Goal: Transaction & Acquisition: Purchase product/service

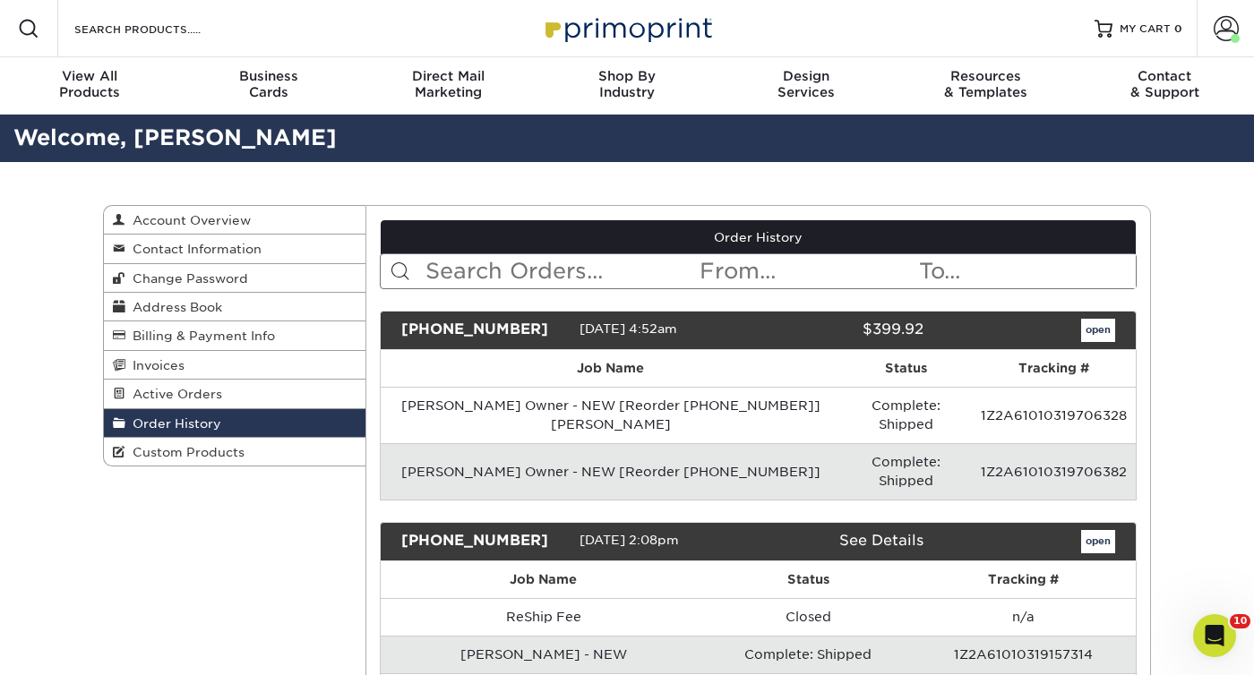
click at [780, 443] on td "[PERSON_NAME] Owner - NEW [Reorder [PHONE_NUMBER]]" at bounding box center [611, 471] width 460 height 56
click at [1094, 332] on link "open" at bounding box center [1098, 330] width 34 height 23
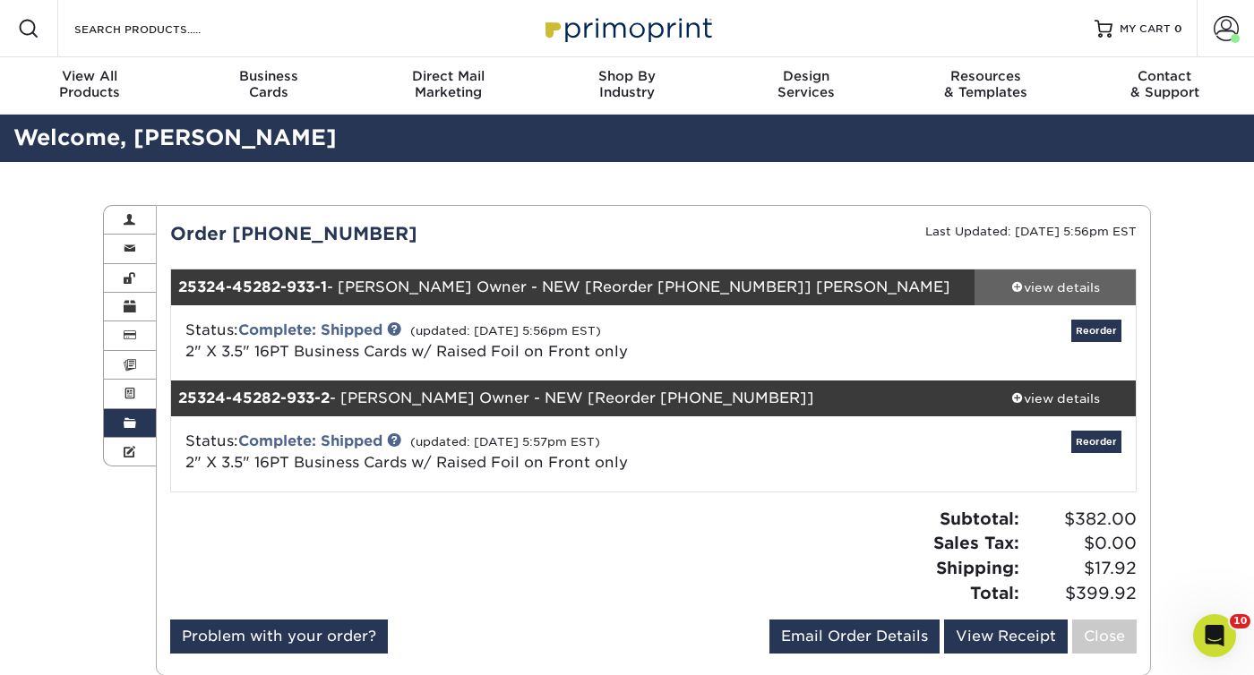
click at [1057, 282] on div "view details" at bounding box center [1054, 287] width 161 height 18
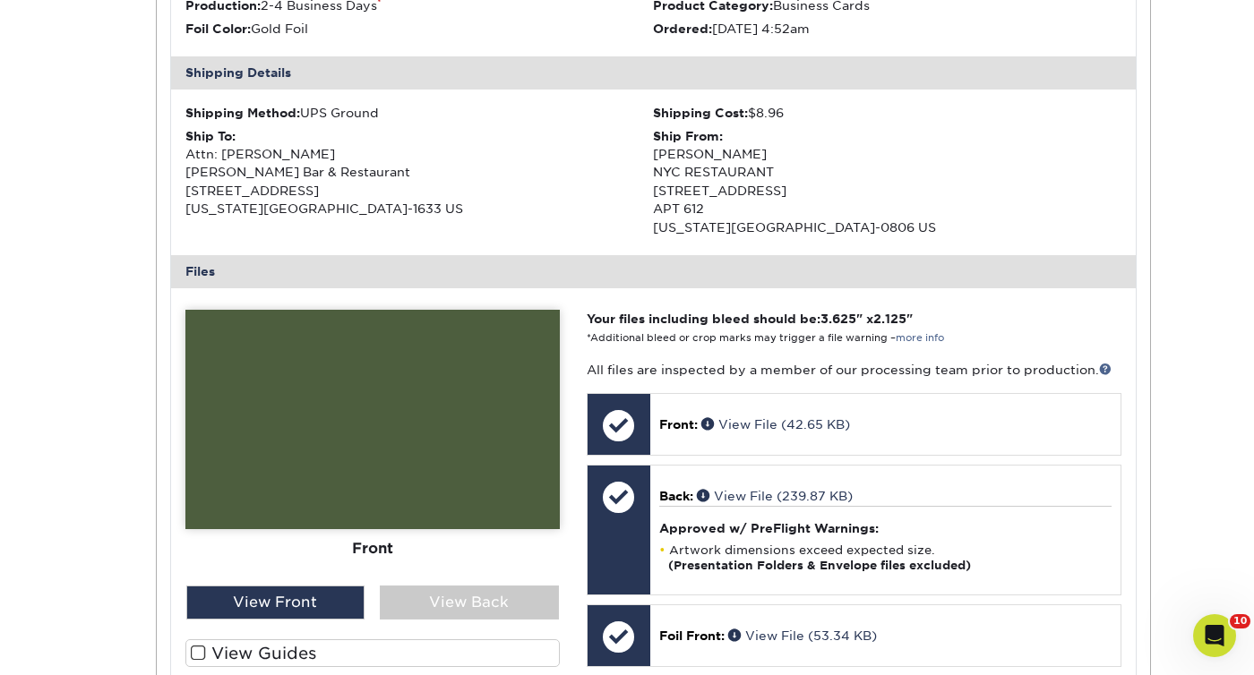
scroll to position [516, 0]
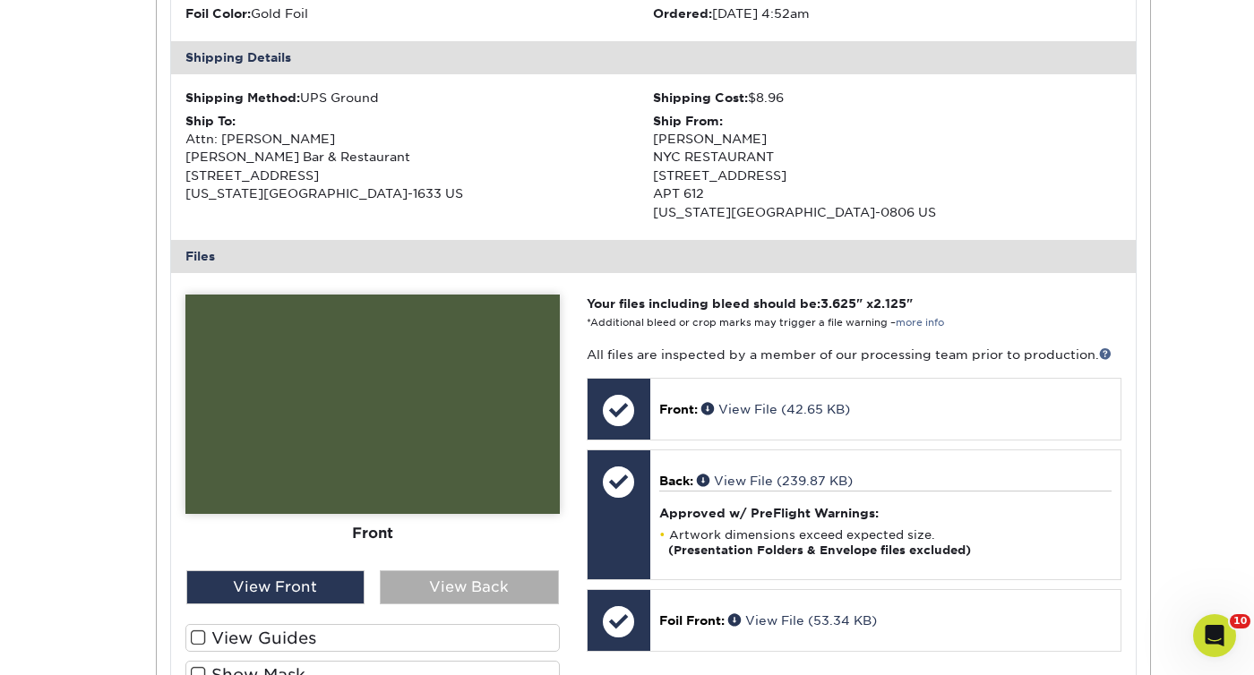
click at [452, 577] on div "View Back" at bounding box center [469, 587] width 179 height 34
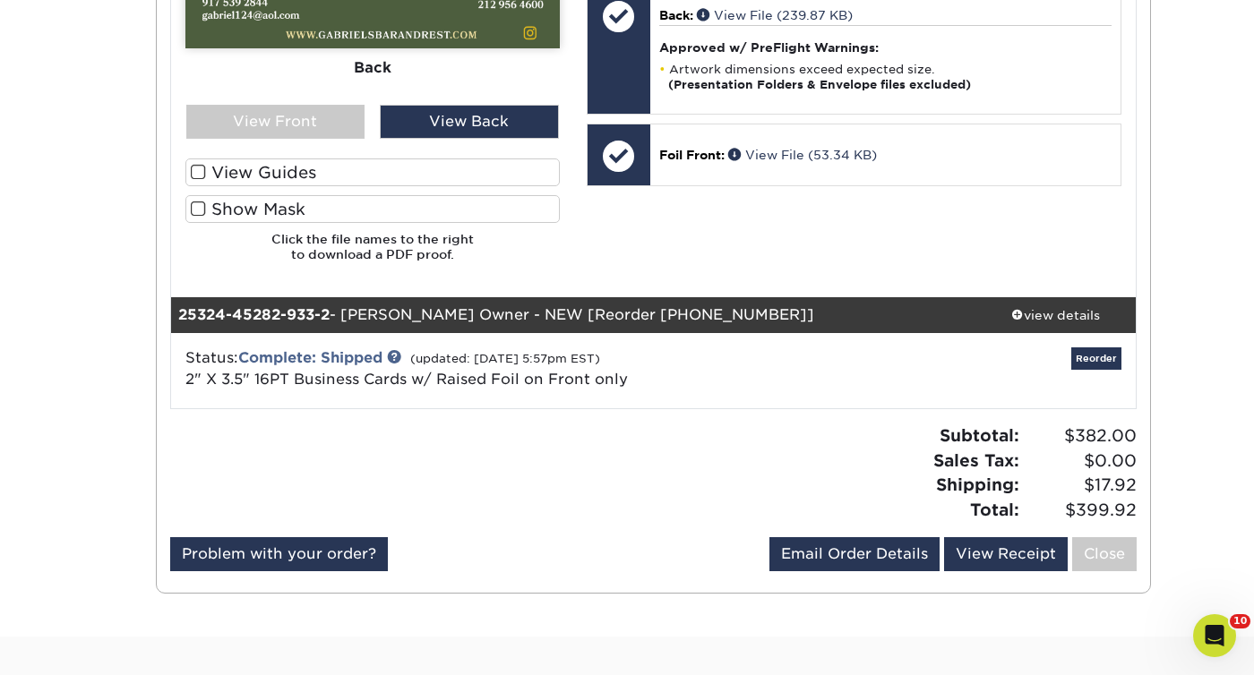
scroll to position [998, 0]
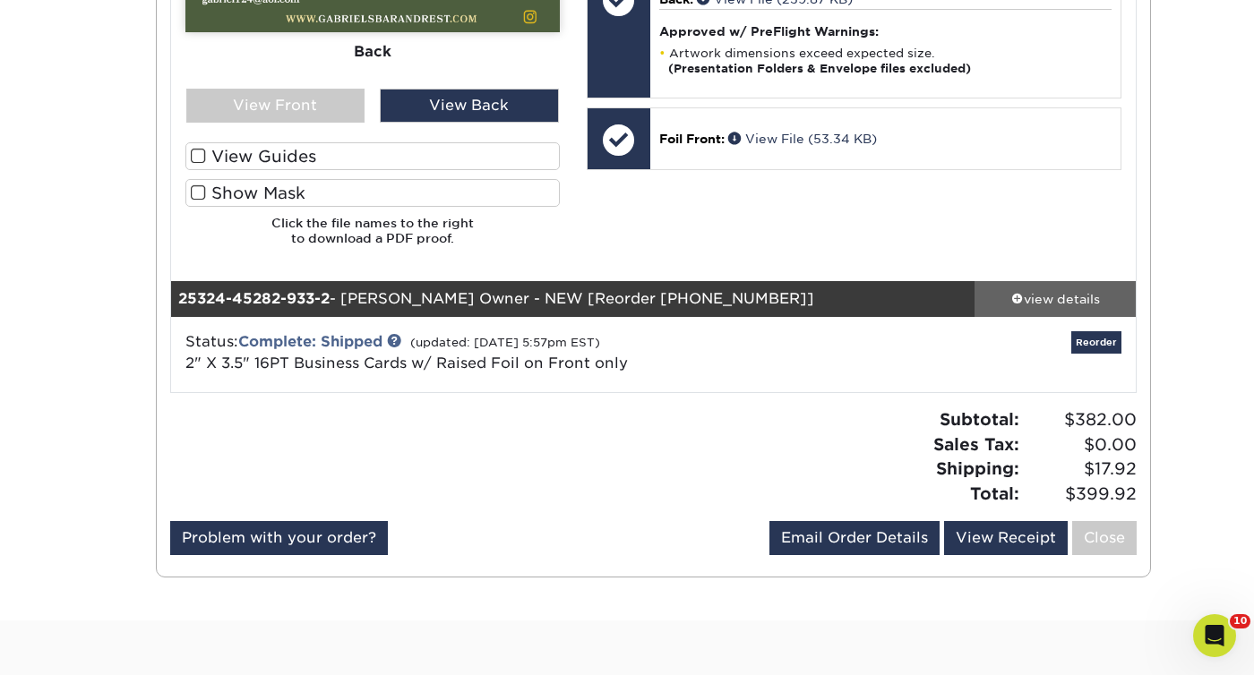
click at [1038, 298] on div "view details" at bounding box center [1054, 299] width 161 height 18
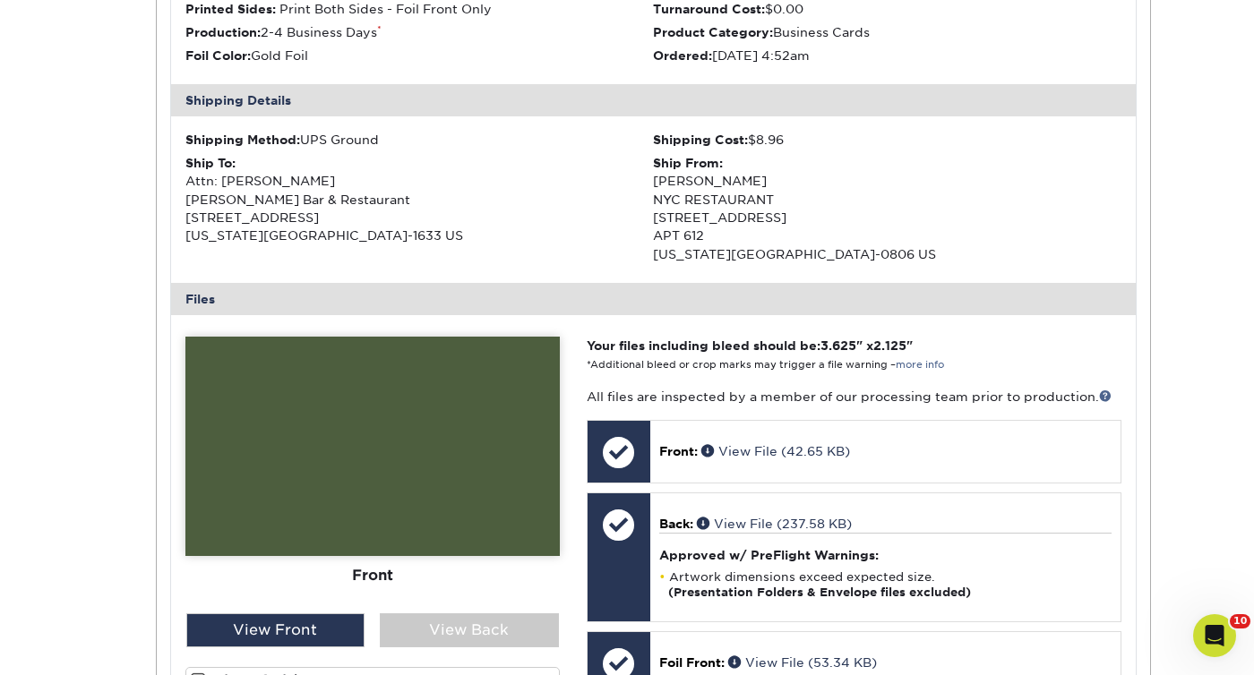
scroll to position [1511, 0]
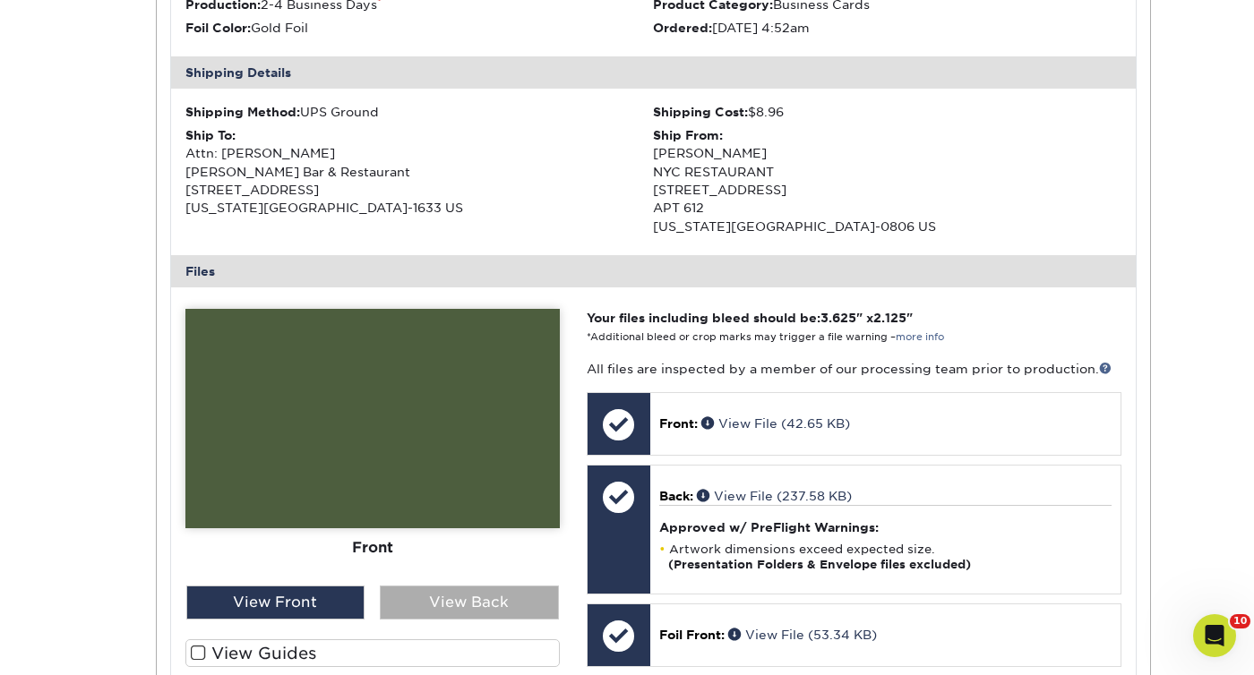
click at [494, 611] on div "View Back" at bounding box center [469, 603] width 179 height 34
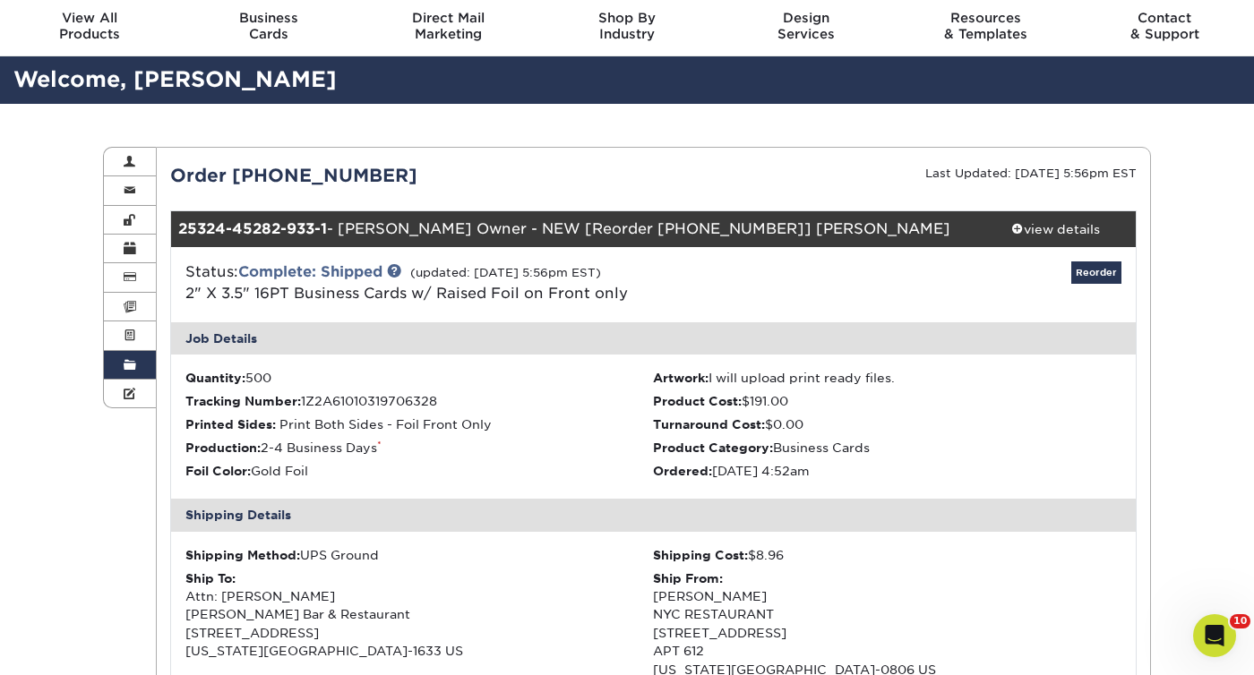
scroll to position [50, 0]
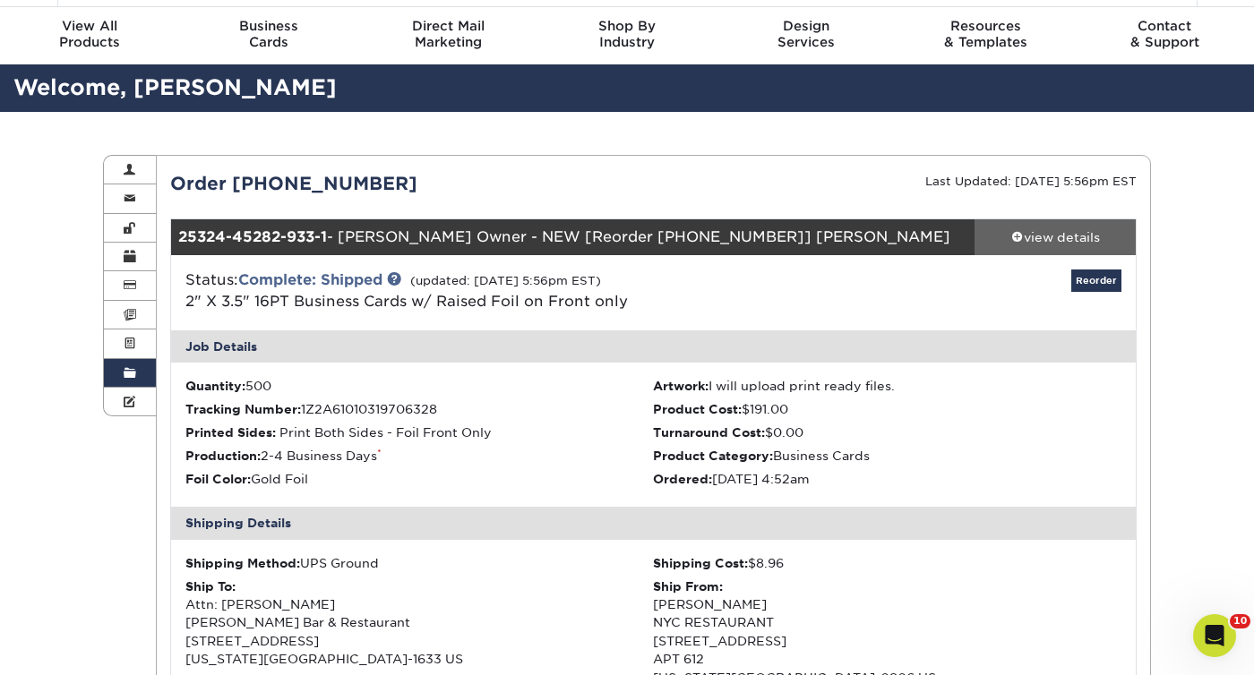
click at [1037, 236] on div "view details" at bounding box center [1054, 237] width 161 height 18
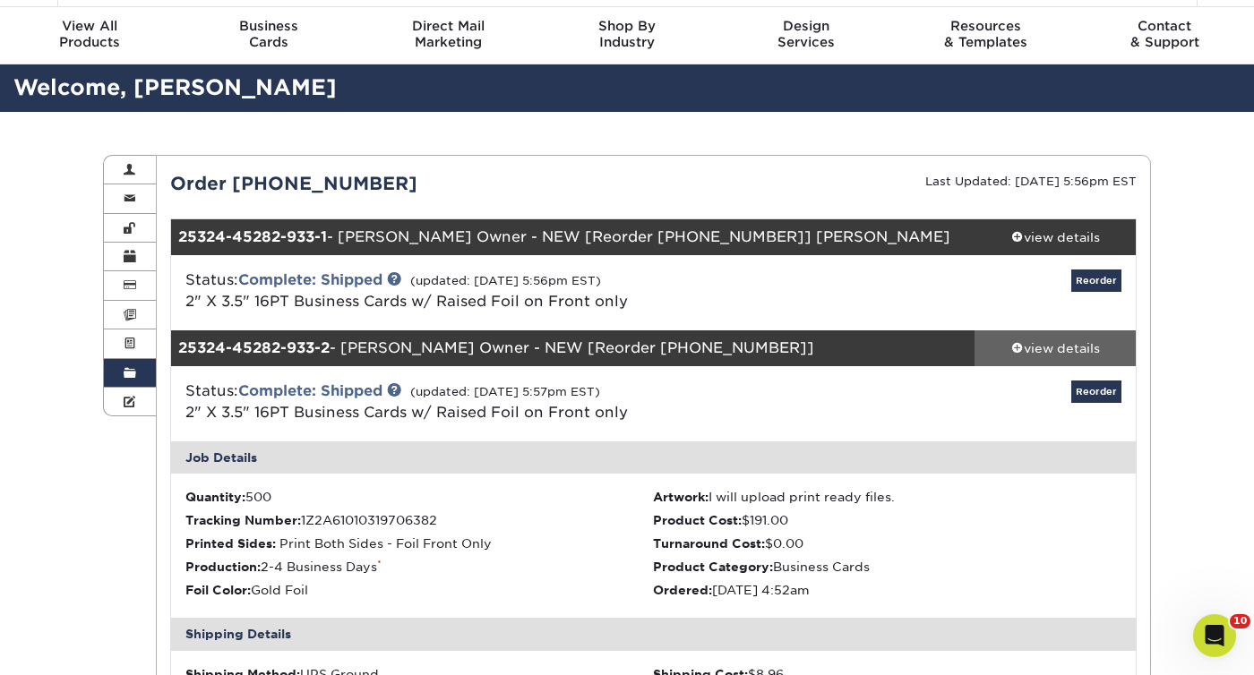
click at [1017, 359] on link "view details" at bounding box center [1054, 348] width 161 height 36
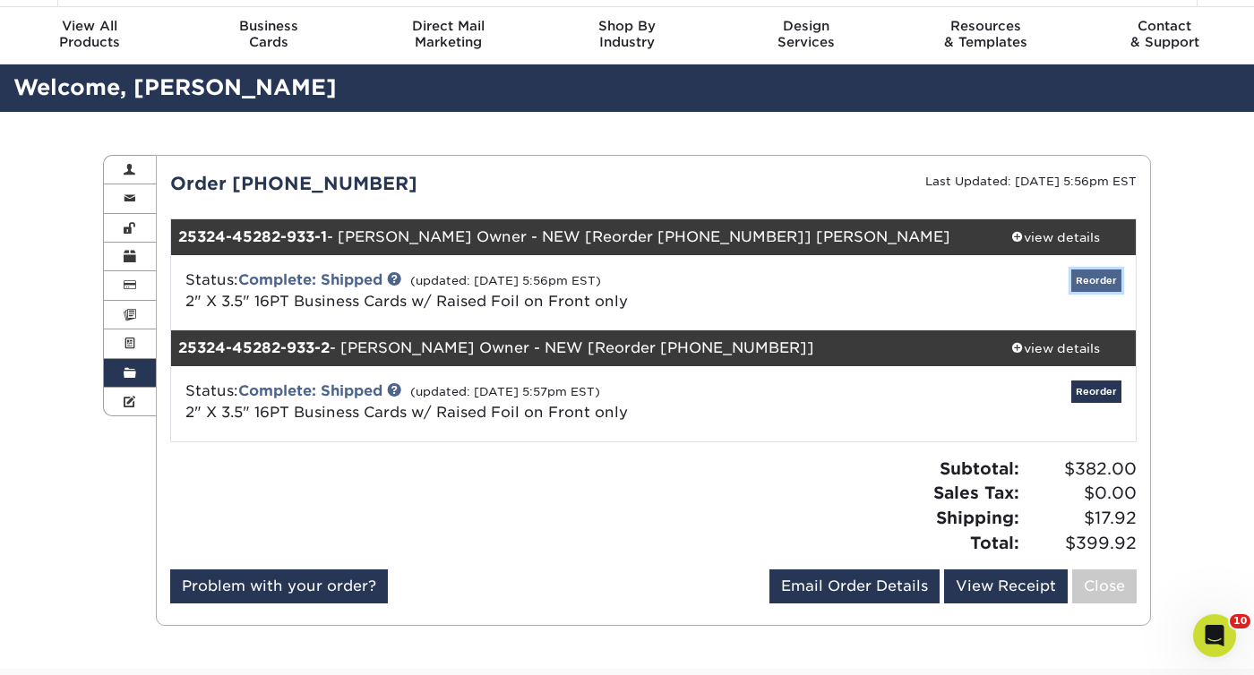
click at [1094, 281] on link "Reorder" at bounding box center [1096, 281] width 50 height 22
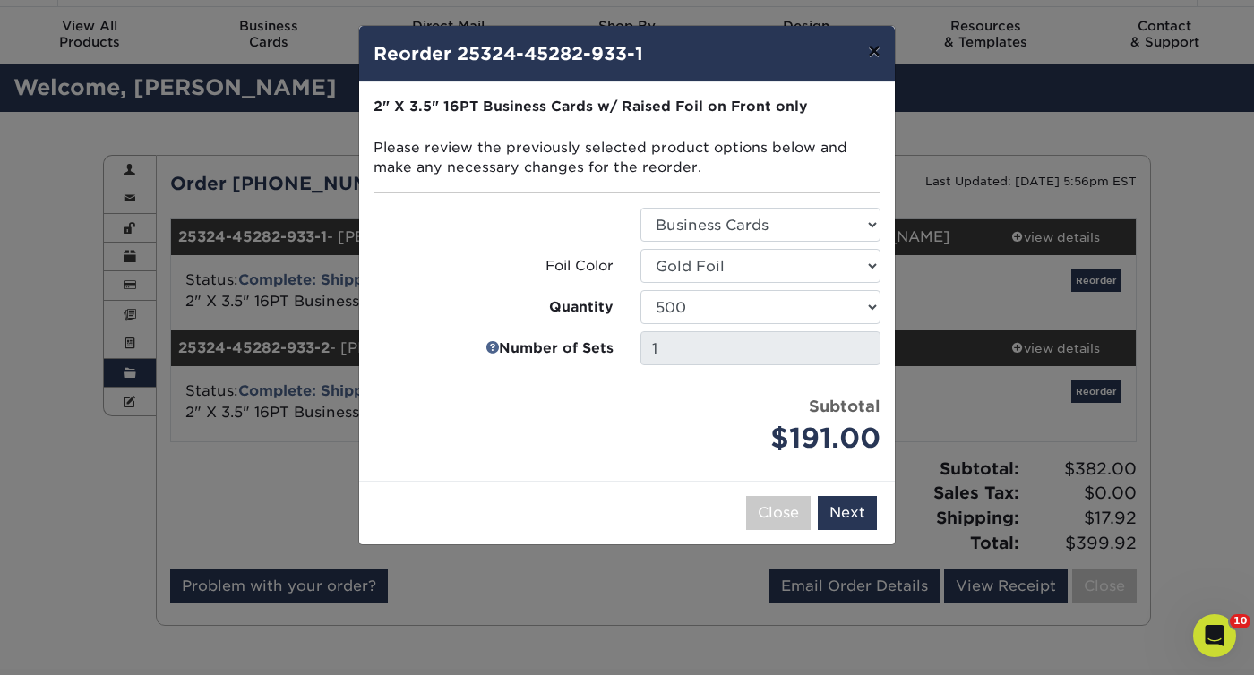
click at [876, 53] on button "×" at bounding box center [873, 51] width 41 height 50
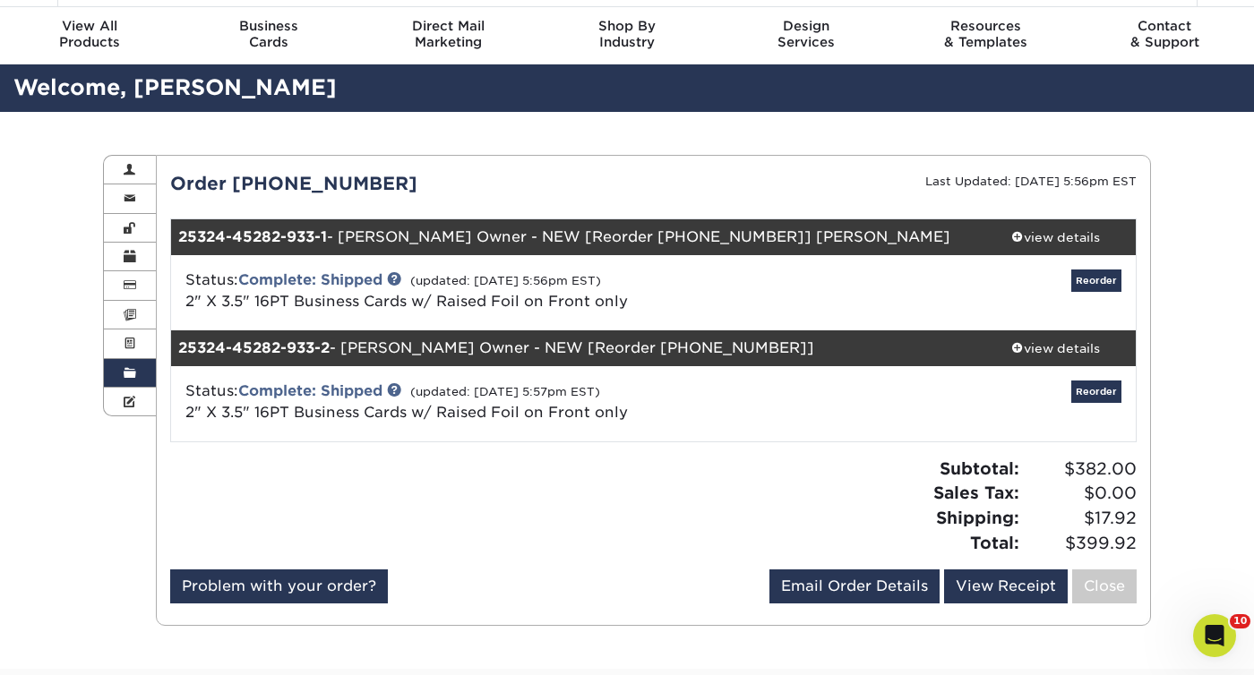
click at [743, 522] on div "Subtotal: $382.00 Sales Tax: $0.00 Shipping: $17.92 Total: $399.92" at bounding box center [901, 506] width 497 height 98
click at [1065, 341] on div "view details" at bounding box center [1054, 348] width 161 height 18
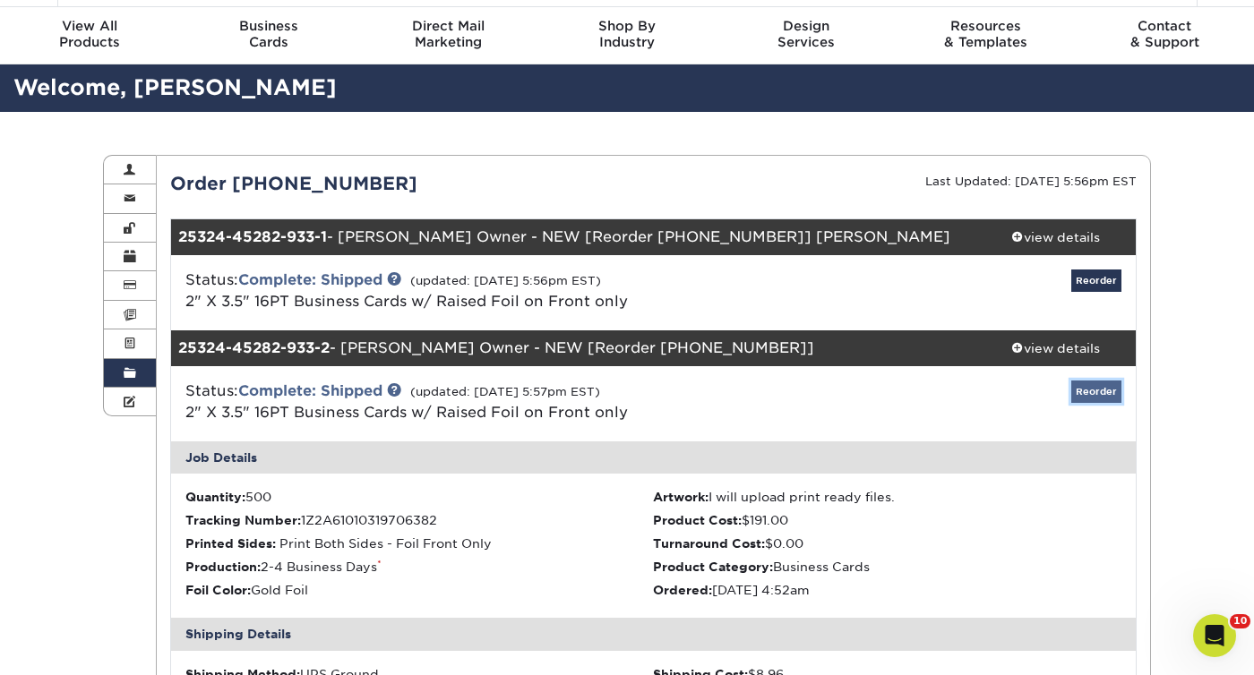
click at [1094, 392] on link "Reorder" at bounding box center [1096, 392] width 50 height 22
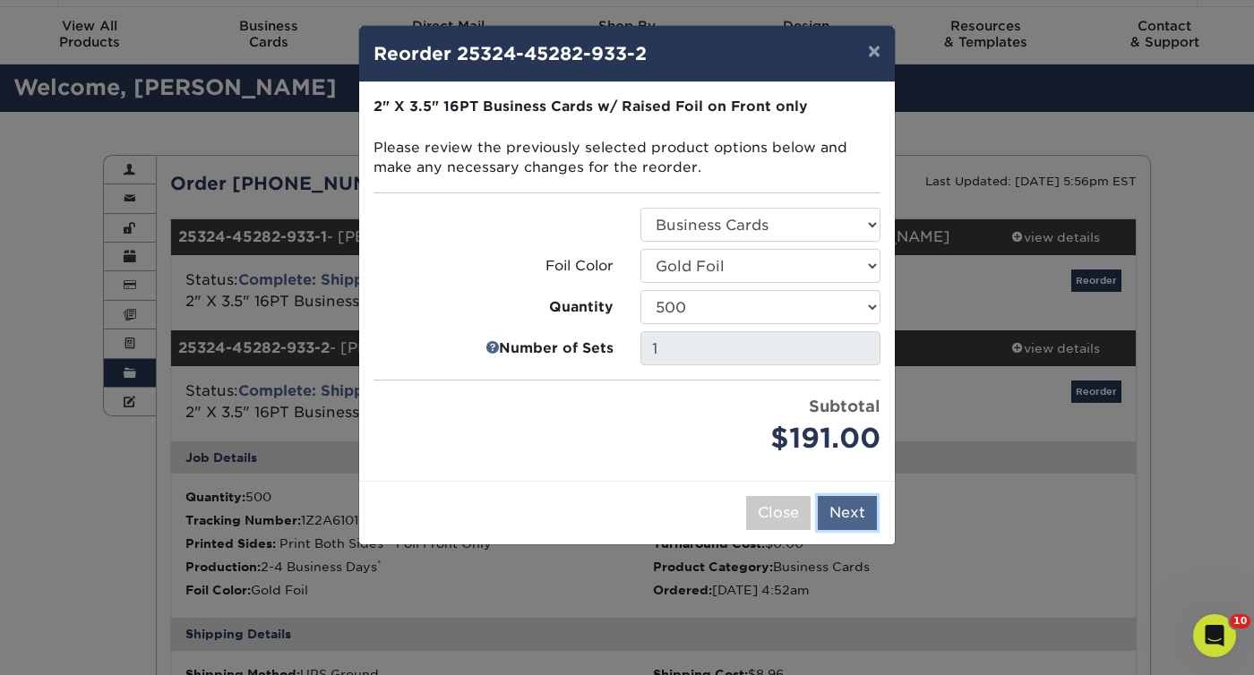
click at [863, 516] on button "Next" at bounding box center [847, 513] width 59 height 34
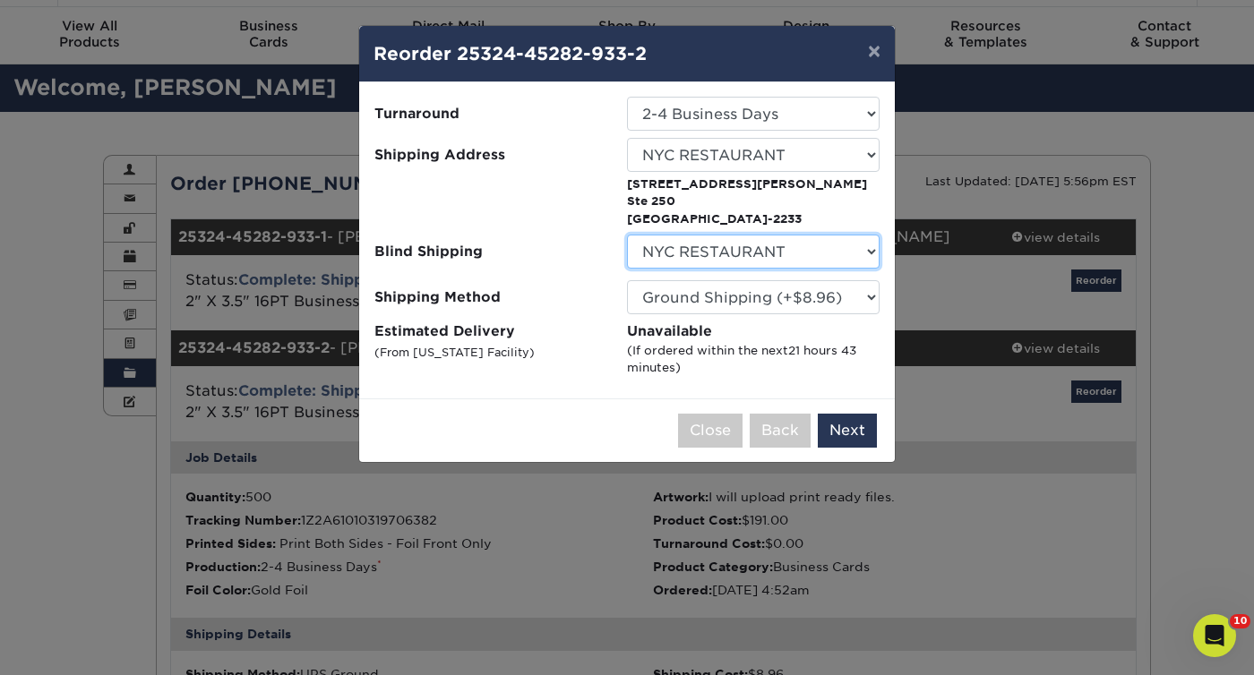
click at [721, 253] on select "No Blind Shipping ￼￼LatAm Opporunity Partners [PERSON_NAME] KZ" at bounding box center [753, 252] width 253 height 34
click at [627, 235] on select "No Blind Shipping ￼￼LatAm Opporunity Partners [PERSON_NAME] KZ" at bounding box center [753, 252] width 253 height 34
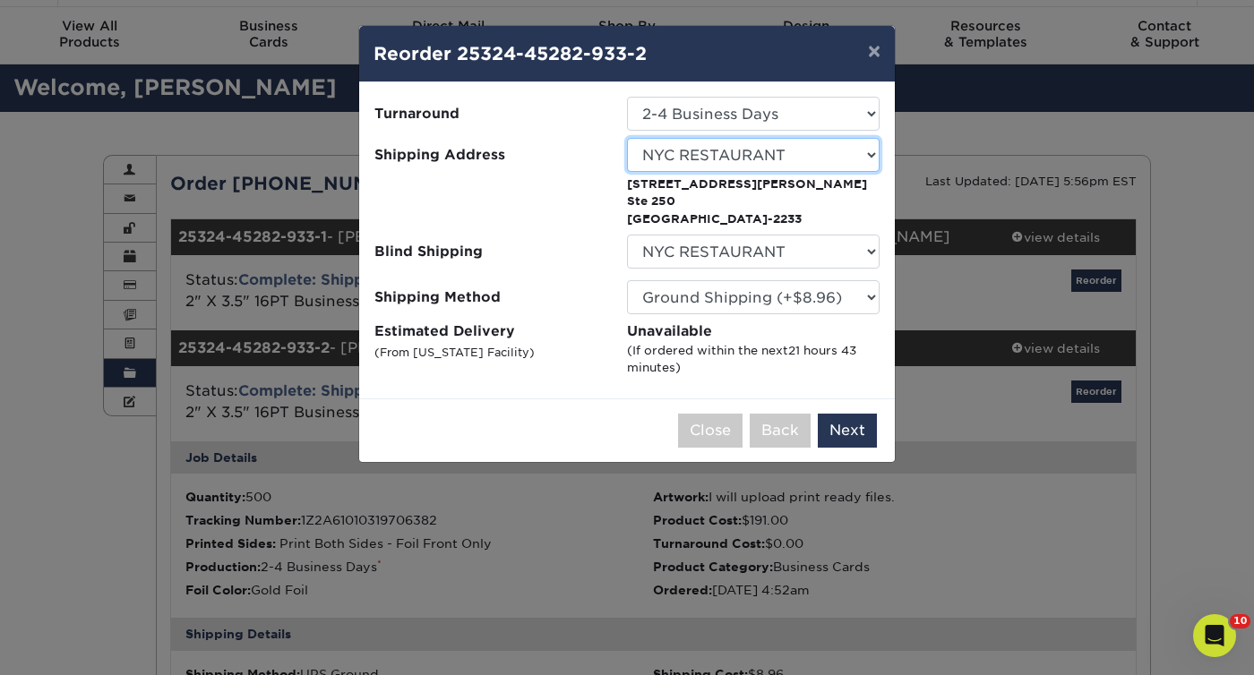
click at [715, 148] on select "Select One ￼￼LatAm Opporunity Partners 1 REPUBLIK KZ" at bounding box center [753, 155] width 253 height 34
select select "242570"
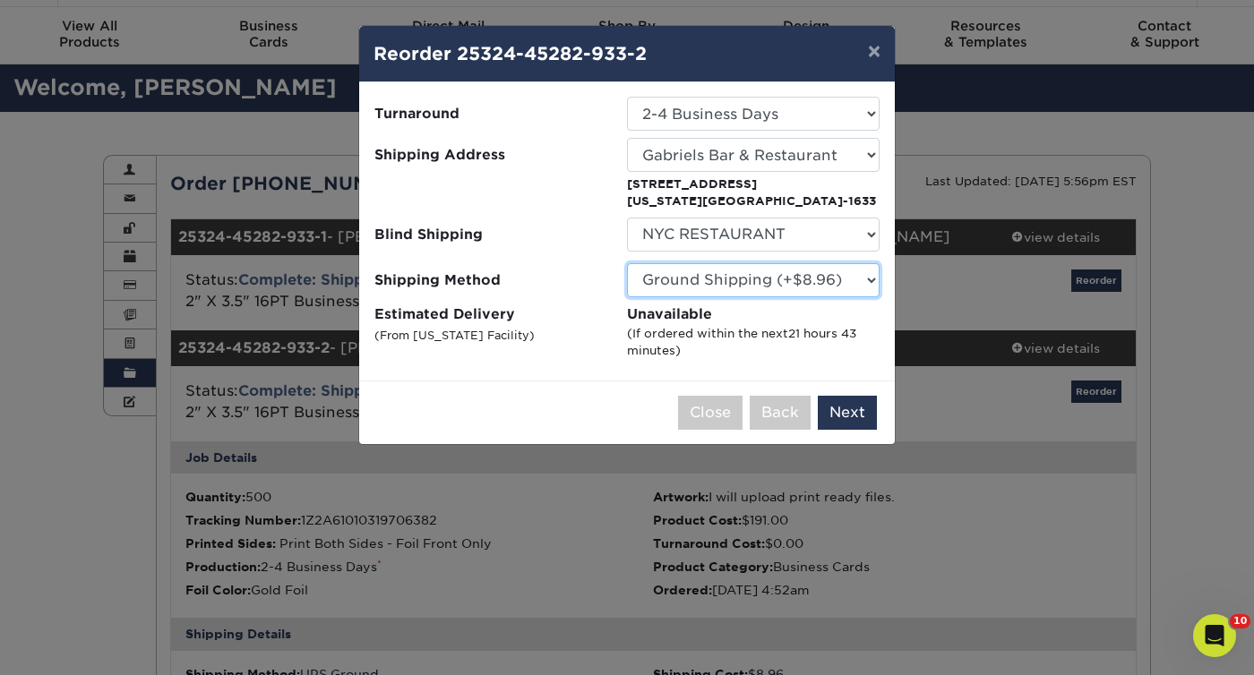
click at [778, 283] on select "Please Select Ground Shipping (+$8.96) 3 Day Shipping Service (+$24.94) 2 Day A…" at bounding box center [753, 280] width 253 height 34
click at [627, 263] on select "Please Select Ground Shipping (+$8.96) 3 Day Shipping Service (+$24.94) 2 Day A…" at bounding box center [753, 280] width 253 height 34
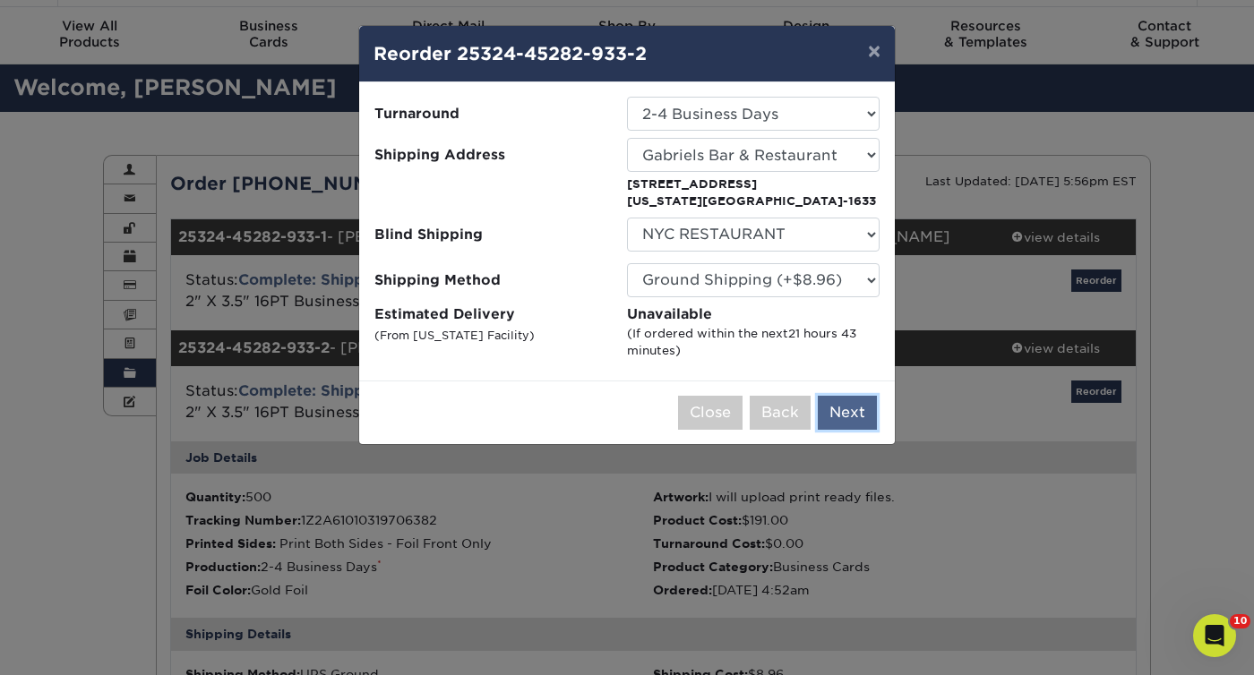
click at [850, 418] on button "Next" at bounding box center [847, 413] width 59 height 34
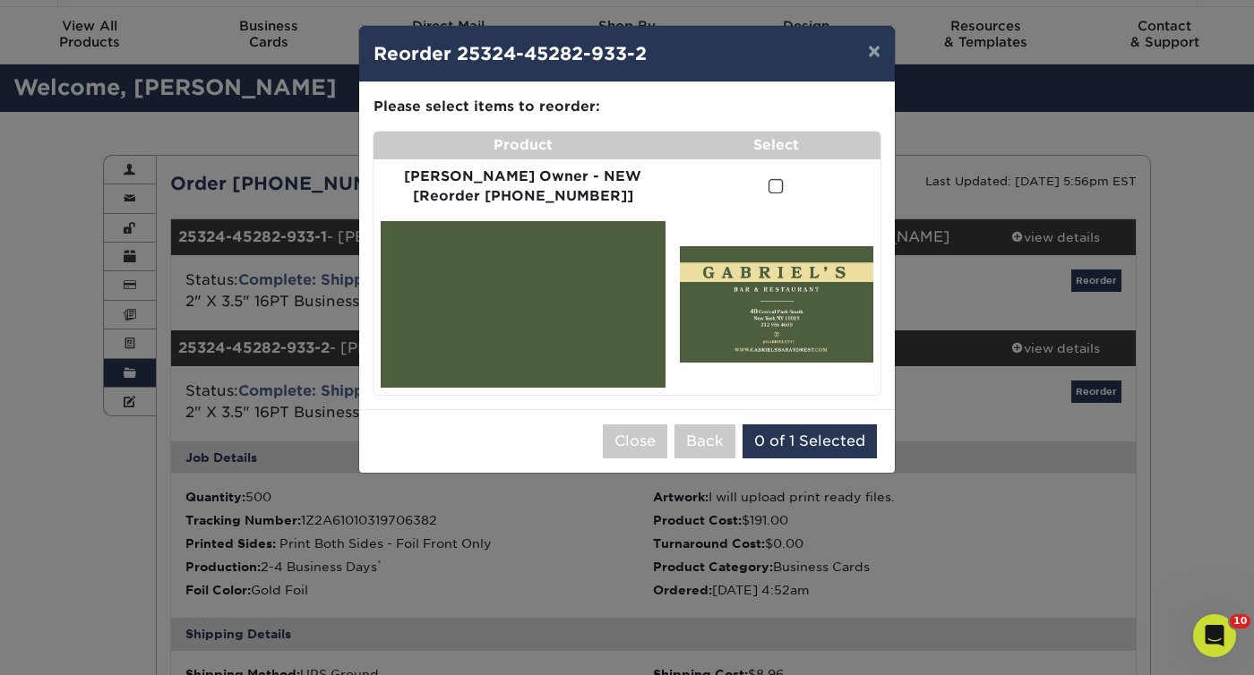
click at [768, 181] on span at bounding box center [775, 186] width 15 height 17
click at [0, 0] on input "checkbox" at bounding box center [0, 0] width 0 height 0
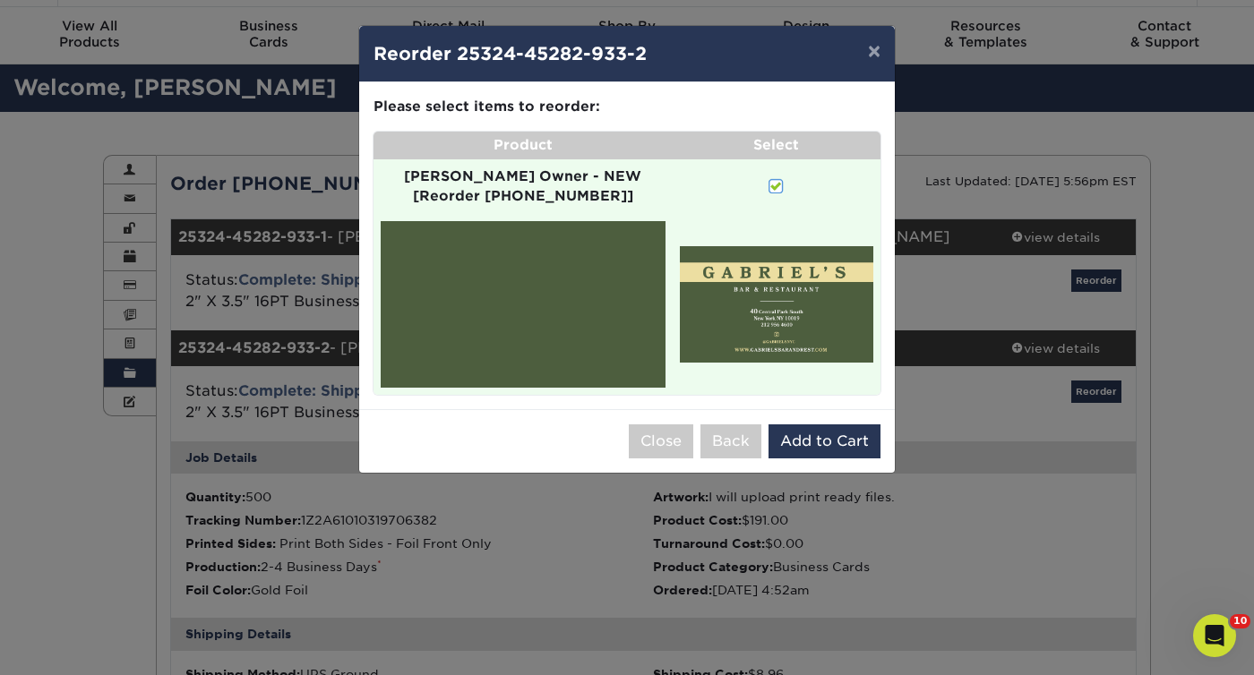
click at [763, 298] on img at bounding box center [776, 304] width 193 height 116
click at [768, 187] on span at bounding box center [775, 186] width 15 height 17
click at [0, 0] on input "checkbox" at bounding box center [0, 0] width 0 height 0
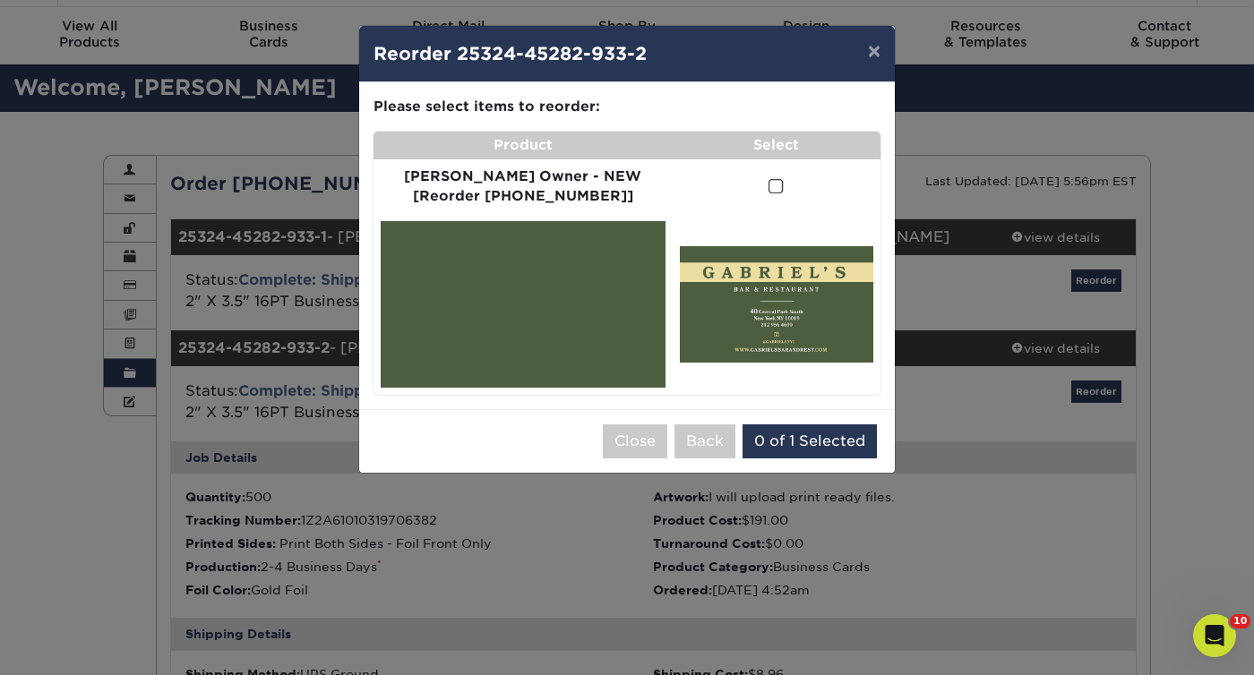
click at [757, 322] on img at bounding box center [776, 304] width 193 height 116
click at [768, 186] on span at bounding box center [775, 186] width 15 height 17
click at [0, 0] on input "checkbox" at bounding box center [0, 0] width 0 height 0
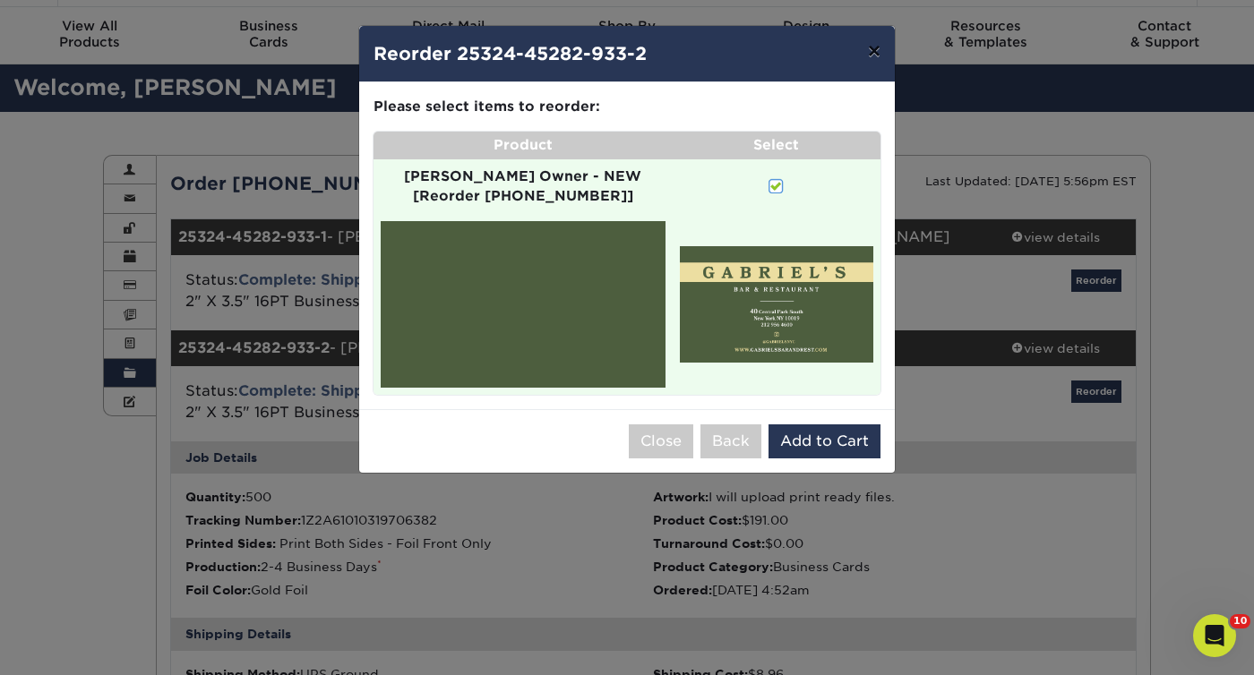
click at [876, 48] on button "×" at bounding box center [873, 51] width 41 height 50
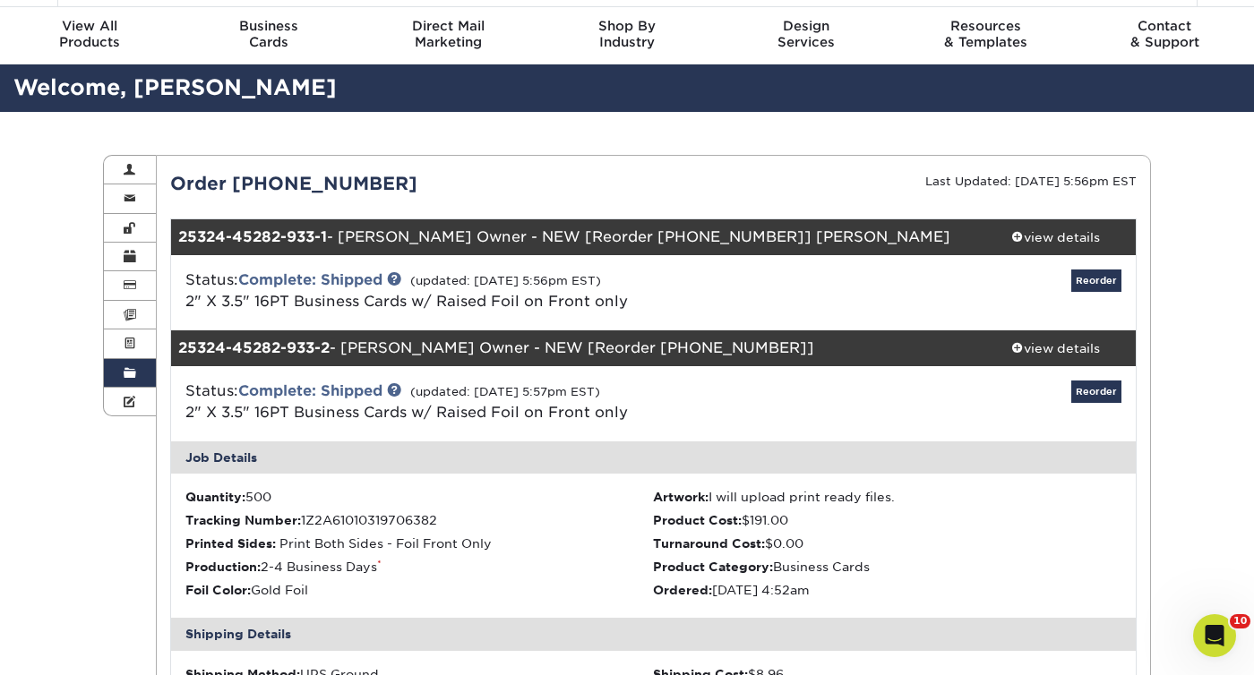
click at [989, 504] on li "Artwork: I will upload print ready files." at bounding box center [887, 497] width 468 height 18
click at [604, 435] on div "Status: Complete: Shipped (updated: [DATE] 5:57pm EST) 2" X 3.5" 16PT Business …" at bounding box center [654, 403] width 992 height 75
drag, startPoint x: 712, startPoint y: 353, endPoint x: 587, endPoint y: 347, distance: 125.5
click at [586, 347] on div "25324-45282-933-2 - [PERSON_NAME] - NEW [Reorder [PHONE_NUMBER]]" at bounding box center [573, 348] width 804 height 36
copy div "[PHONE_NUMBER]"
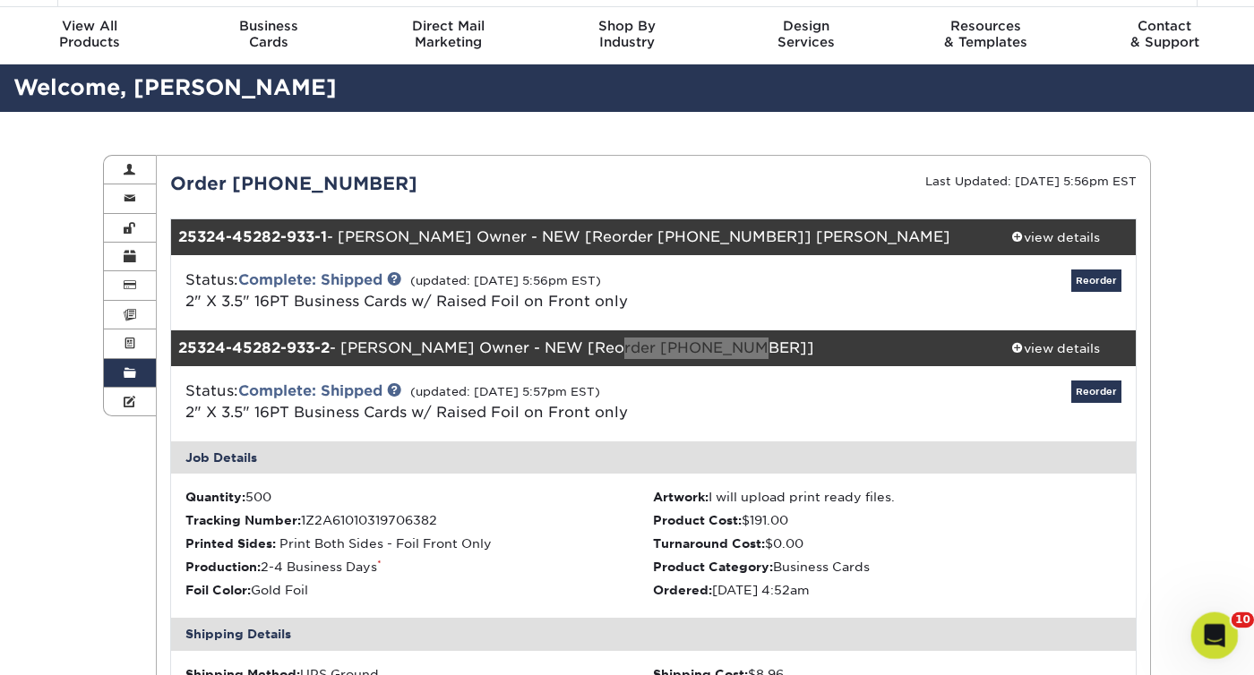
drag, startPoint x: 2384, startPoint y: 1247, endPoint x: 1193, endPoint y: 633, distance: 1340.0
click at [1190, 633] on html at bounding box center [1211, 633] width 43 height 43
click at [1207, 641] on icon "Open Intercom Messenger" at bounding box center [1212, 634] width 30 height 30
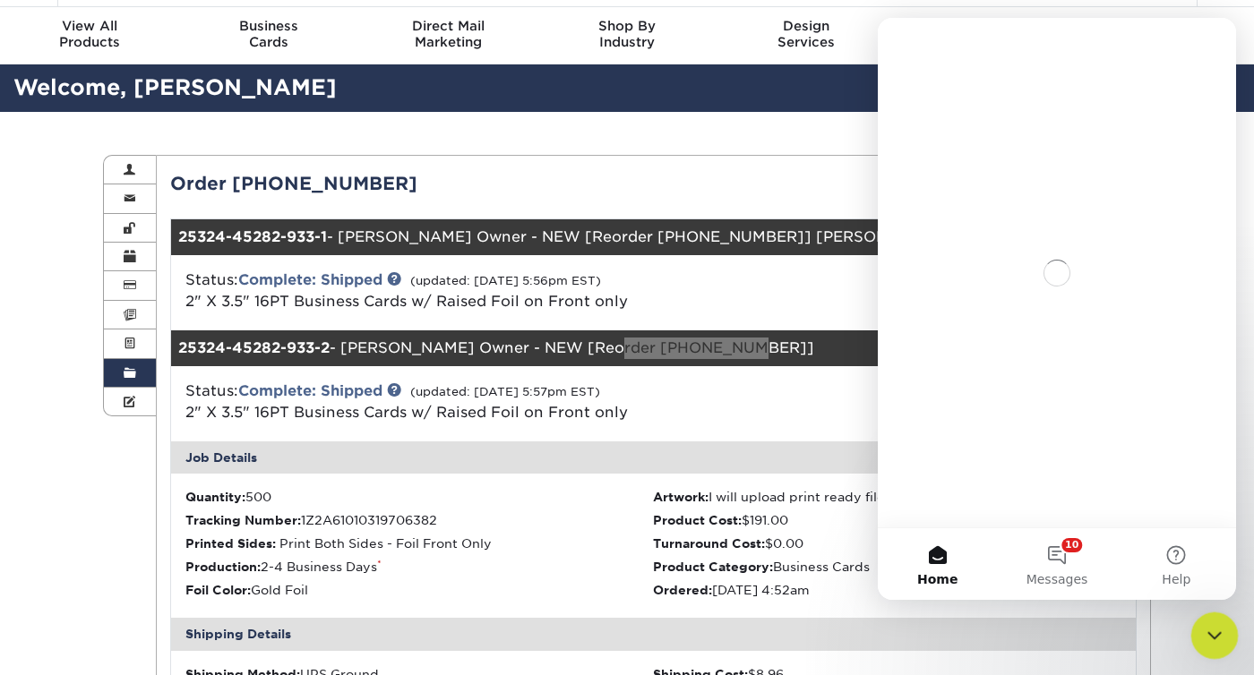
scroll to position [0, 0]
